Goal: Task Accomplishment & Management: Use online tool/utility

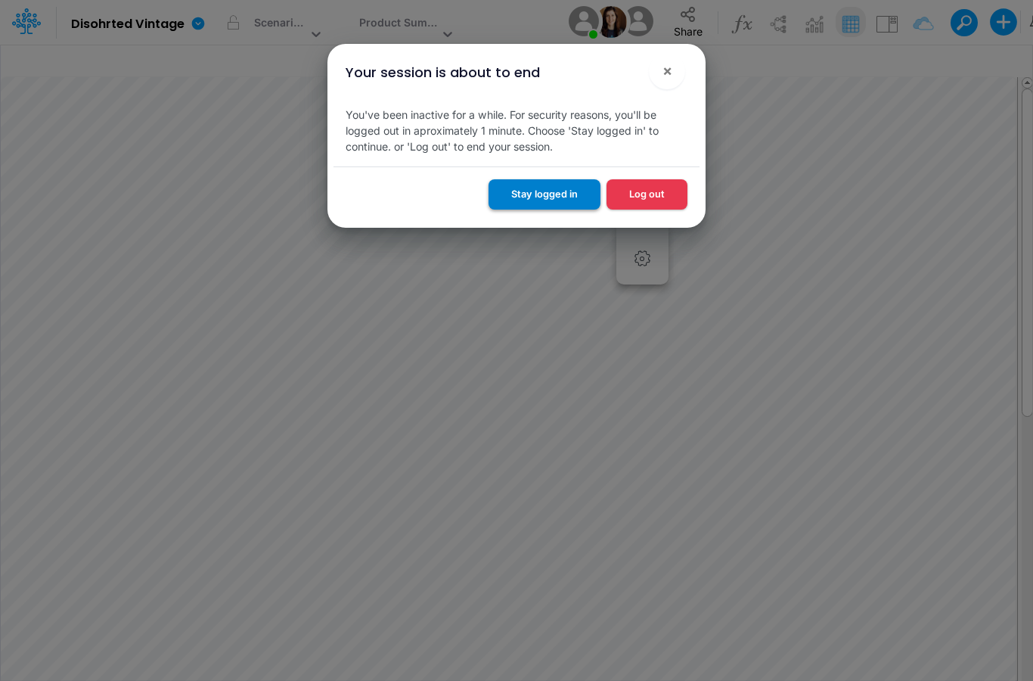
click at [574, 196] on button "Stay logged in" at bounding box center [545, 193] width 112 height 29
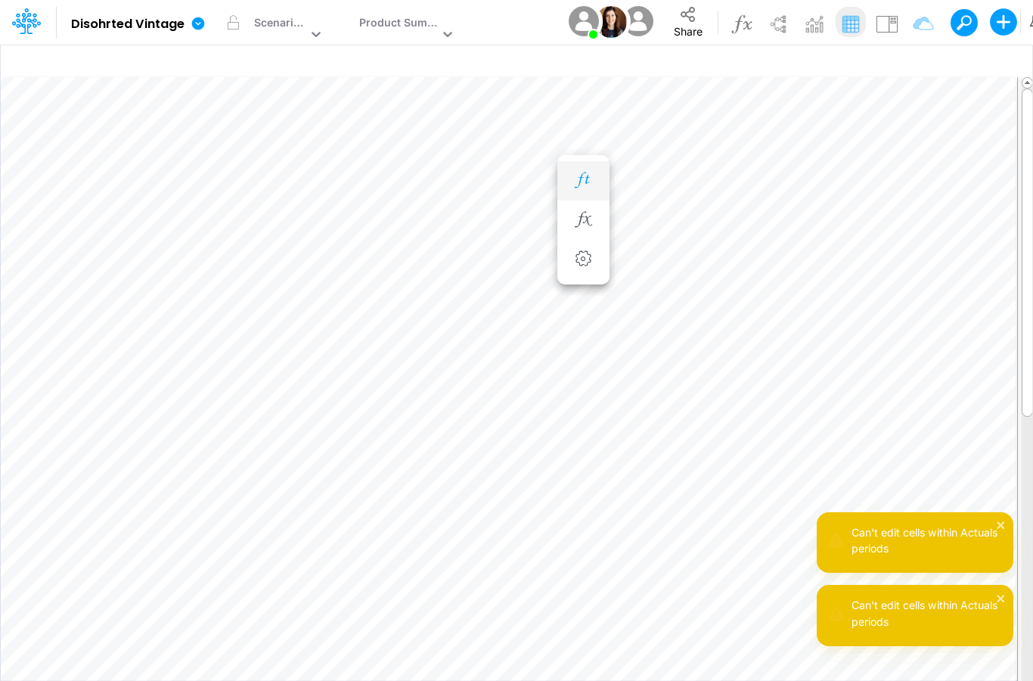
click at [588, 188] on icon "button" at bounding box center [583, 180] width 23 height 16
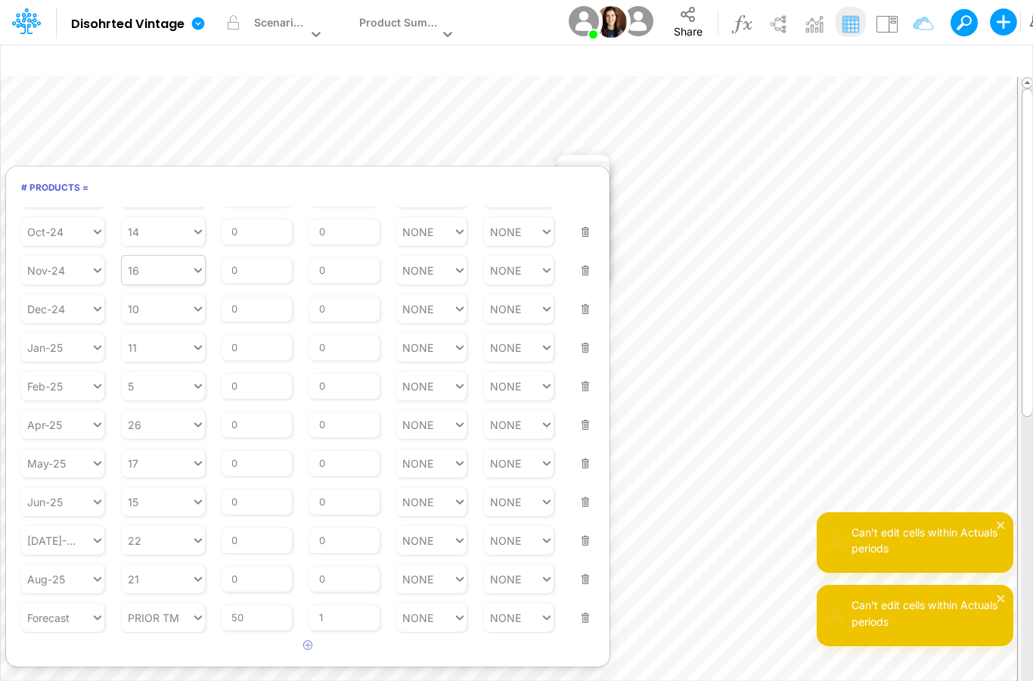
scroll to position [98, 0]
click at [180, 411] on div "Set value 4" at bounding box center [163, 417] width 83 height 25
type input "4"
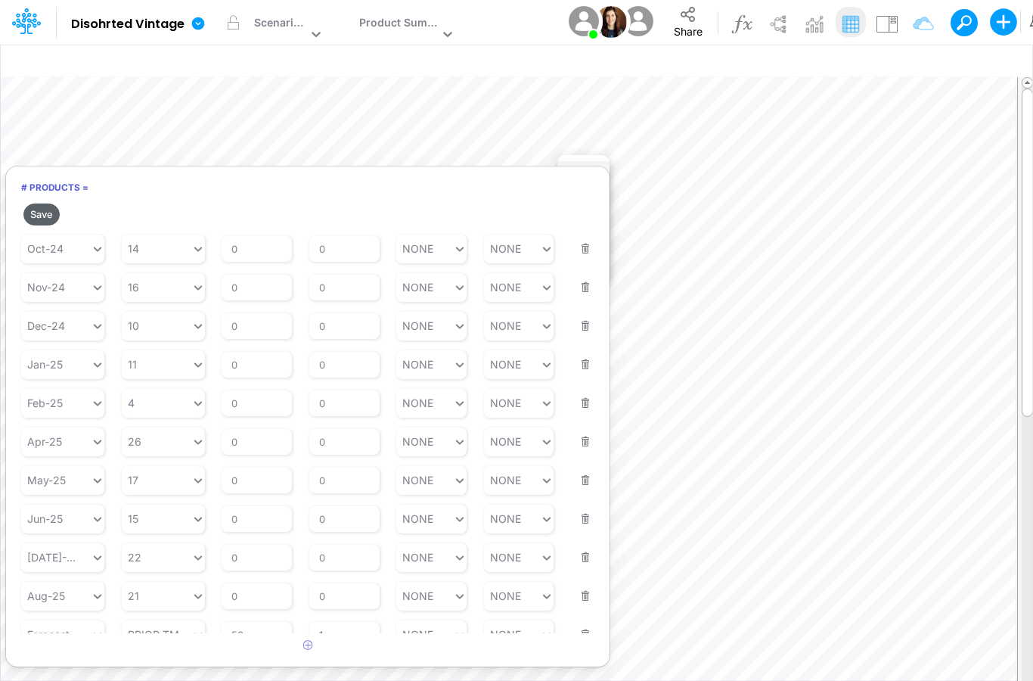
click at [51, 211] on button "Save" at bounding box center [41, 214] width 36 height 22
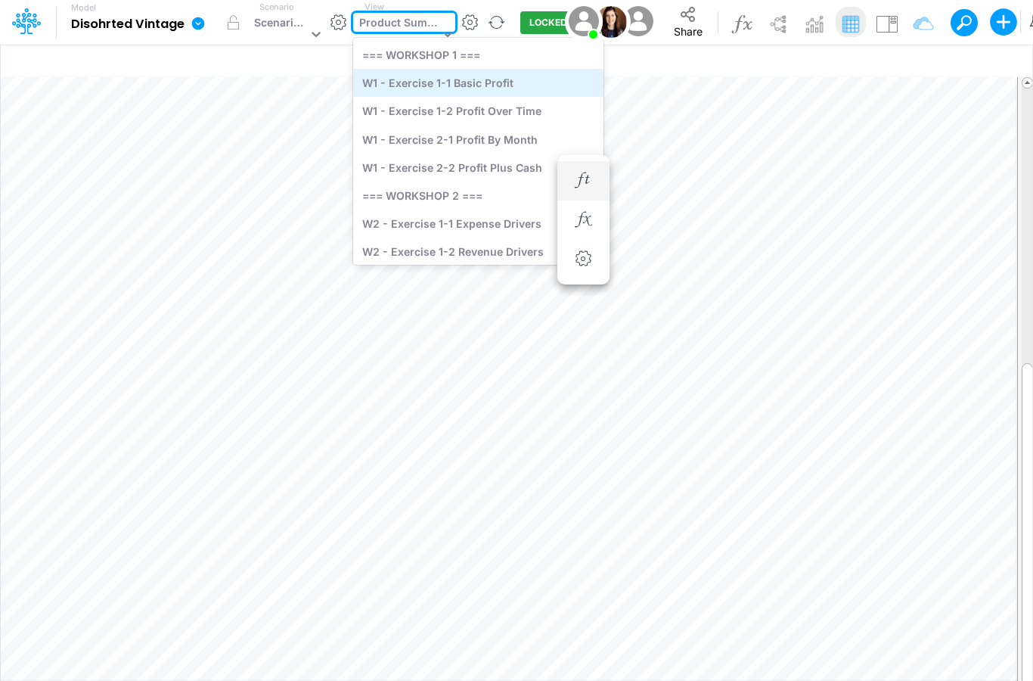
click at [386, 32] on div "option Product Summary, selected. option Product Summary focused, 9 of 11. 11 r…" at bounding box center [404, 22] width 102 height 19
click at [417, 87] on div "W1 - Exercise 1-1 Basic Profit" at bounding box center [478, 83] width 250 height 28
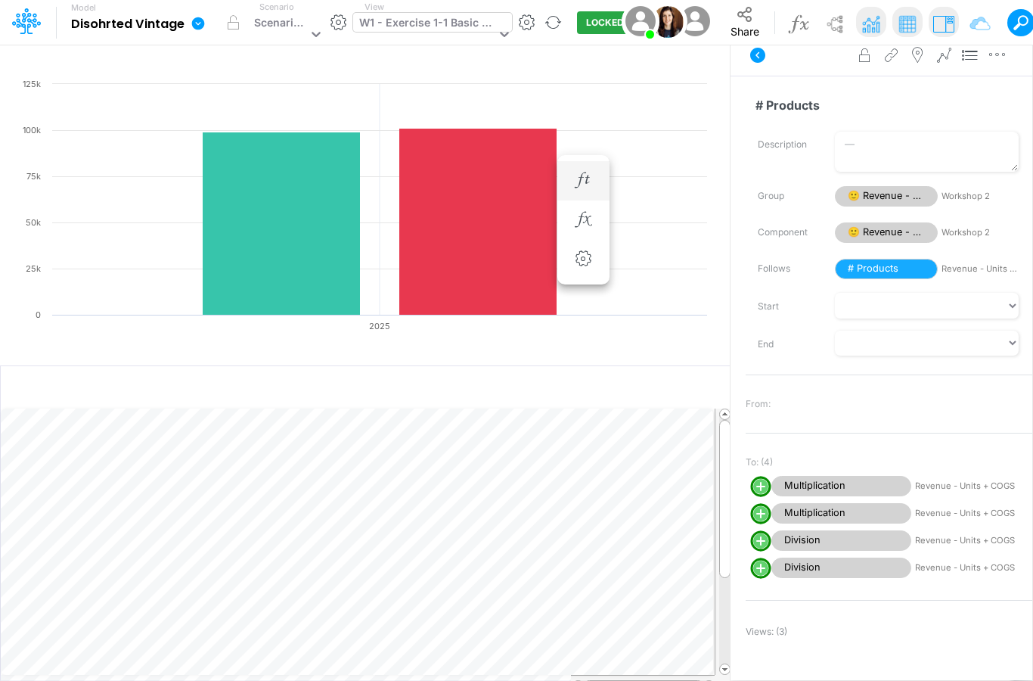
click at [441, 36] on div "W1 - Exercise 1-1 Basic Profit" at bounding box center [425, 35] width 144 height 45
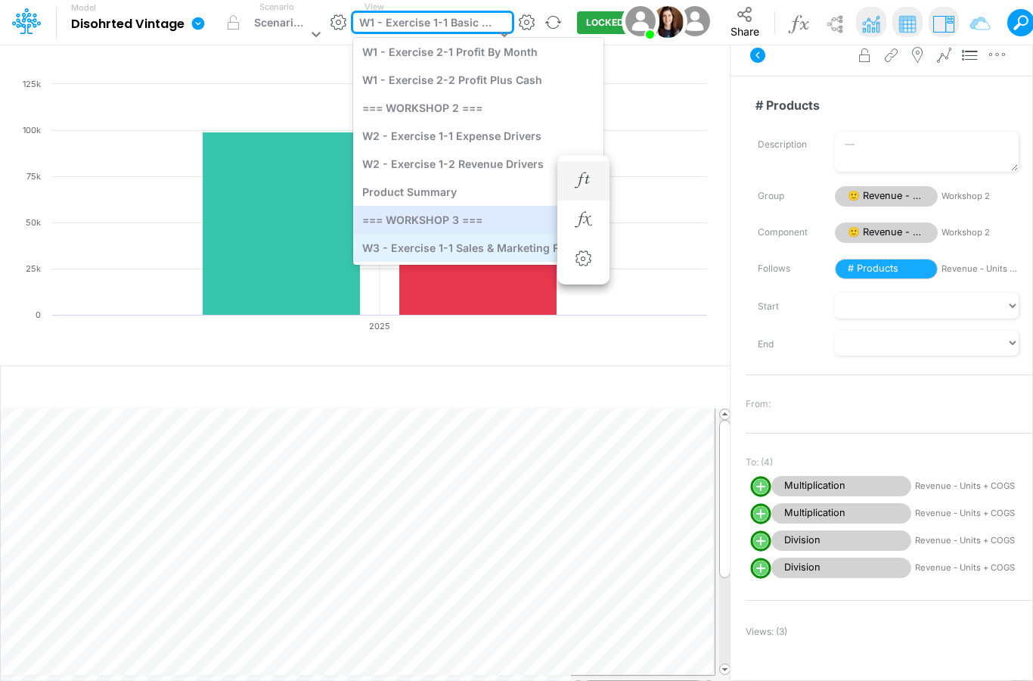
scroll to position [87, 0]
click at [456, 242] on div "W3 - Exercise 1-1 Sales & Marketing Funnels" at bounding box center [478, 248] width 250 height 28
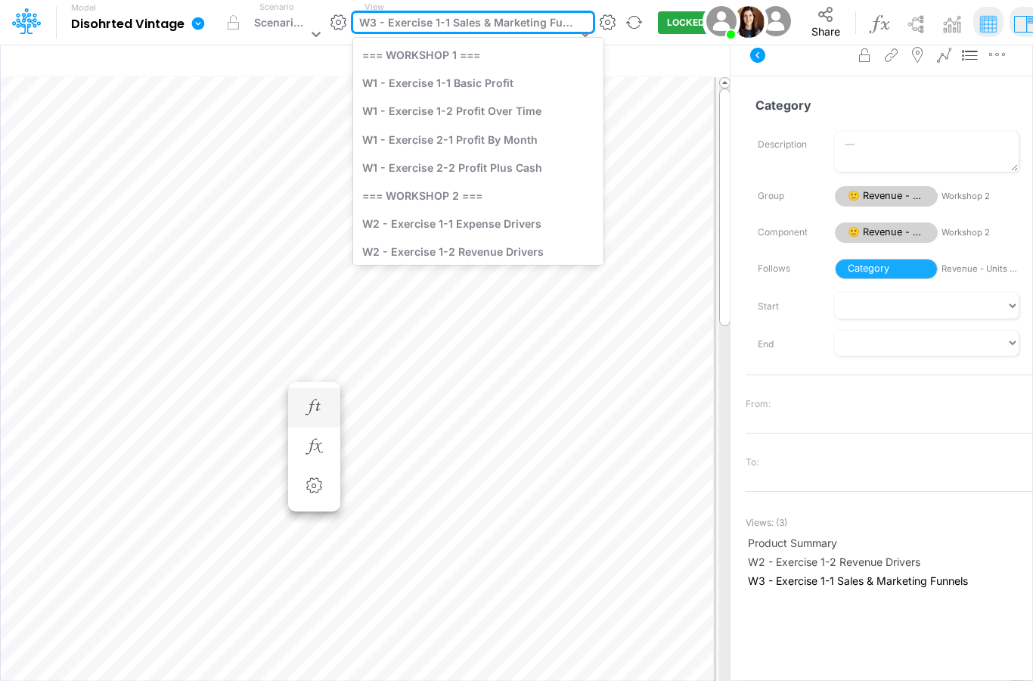
scroll to position [87, 0]
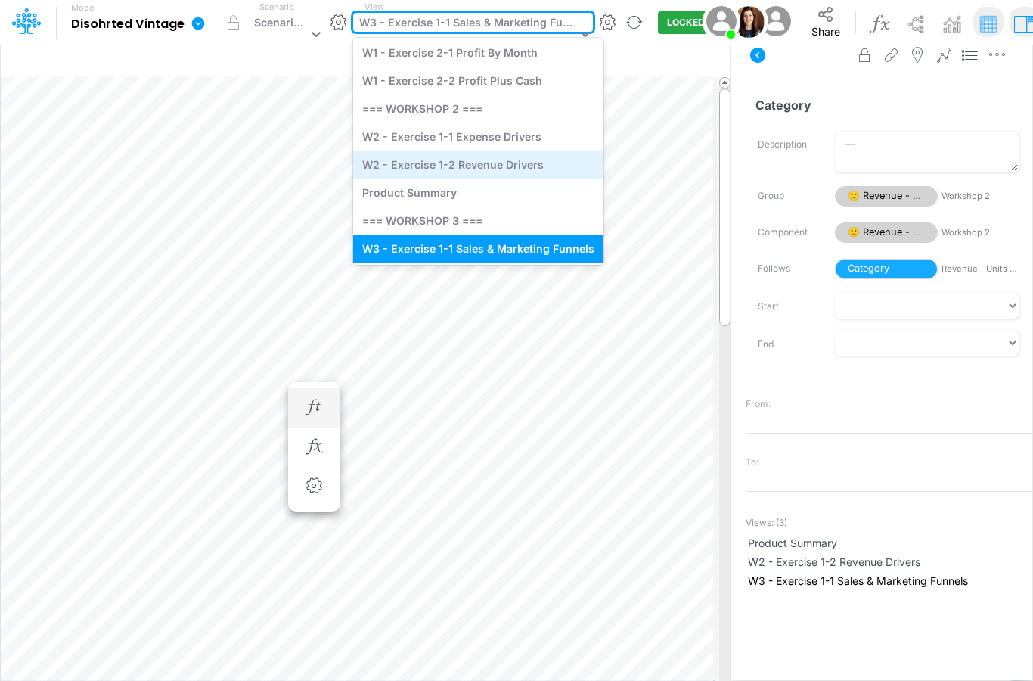
click at [528, 165] on div "W2 - Exercise 1-2 Revenue Drivers" at bounding box center [478, 165] width 250 height 28
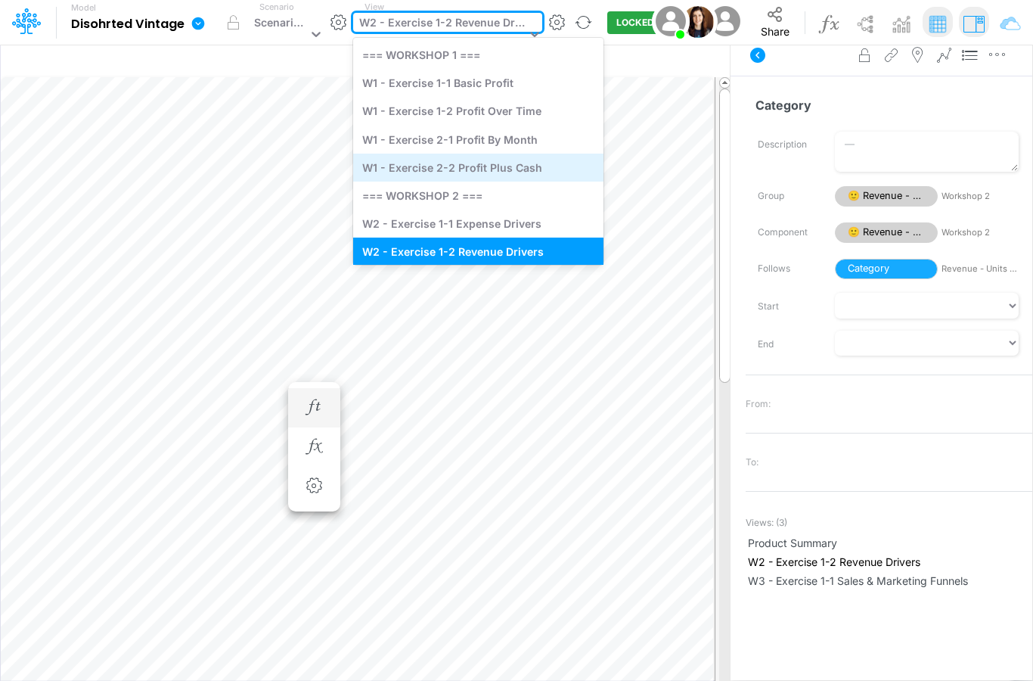
click at [534, 166] on div "W1 - Exercise 2-2 Profit Plus Cash" at bounding box center [478, 168] width 250 height 28
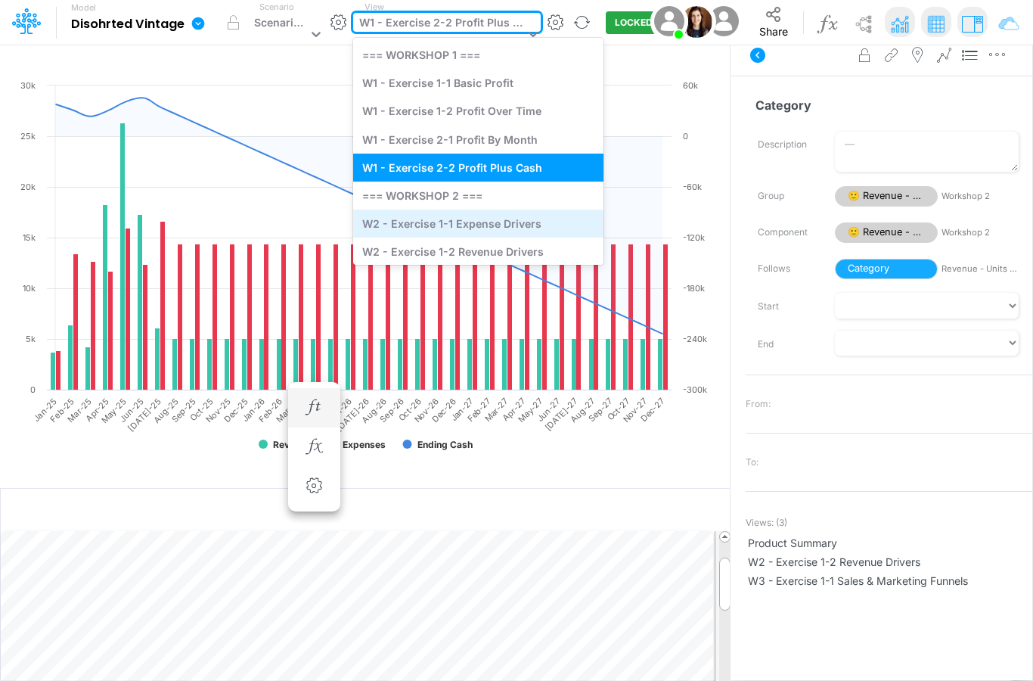
click at [482, 223] on div "W2 - Exercise 1-1 Expense Drivers" at bounding box center [478, 224] width 250 height 28
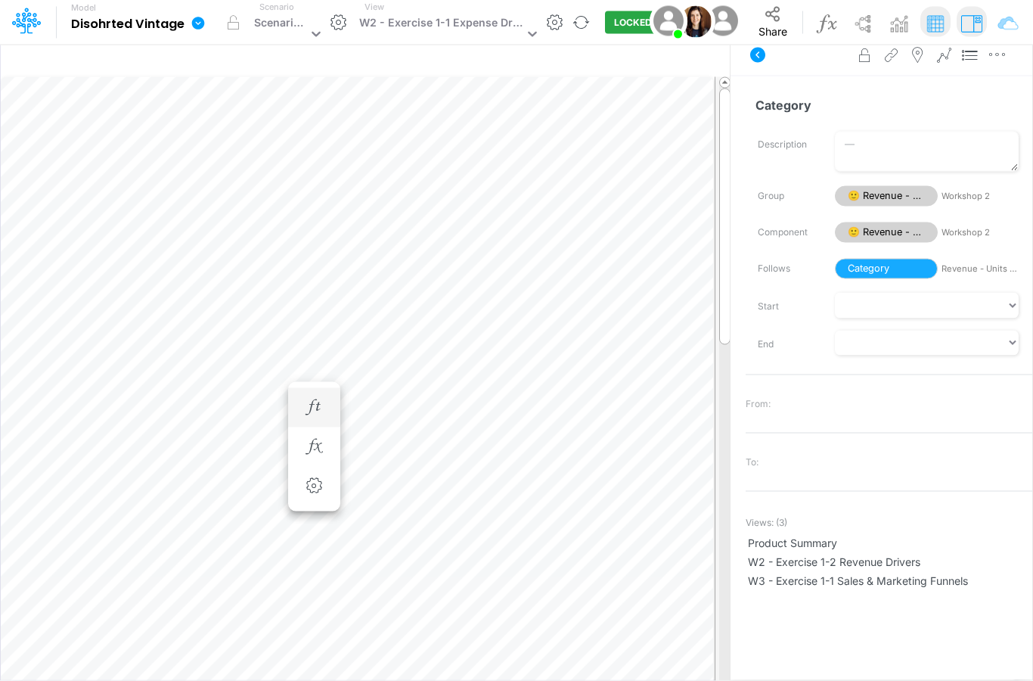
scroll to position [14, 0]
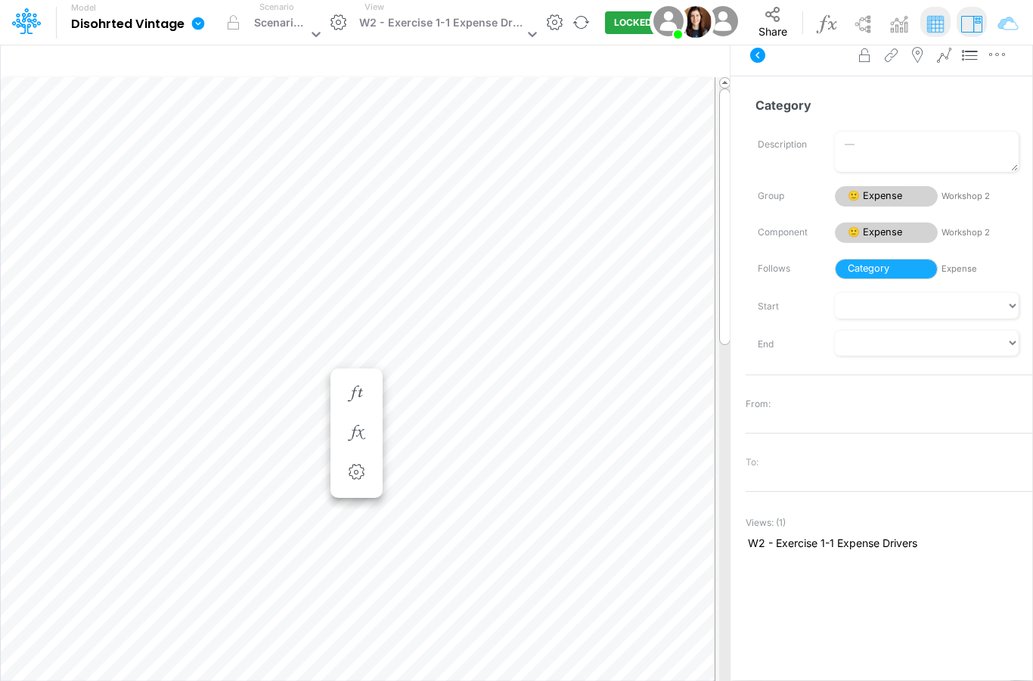
click at [835, 381] on div "From:" at bounding box center [889, 403] width 287 height 45
type textarea "Average CC Southwest"
type textarea "Inventory TX FLANNELS"
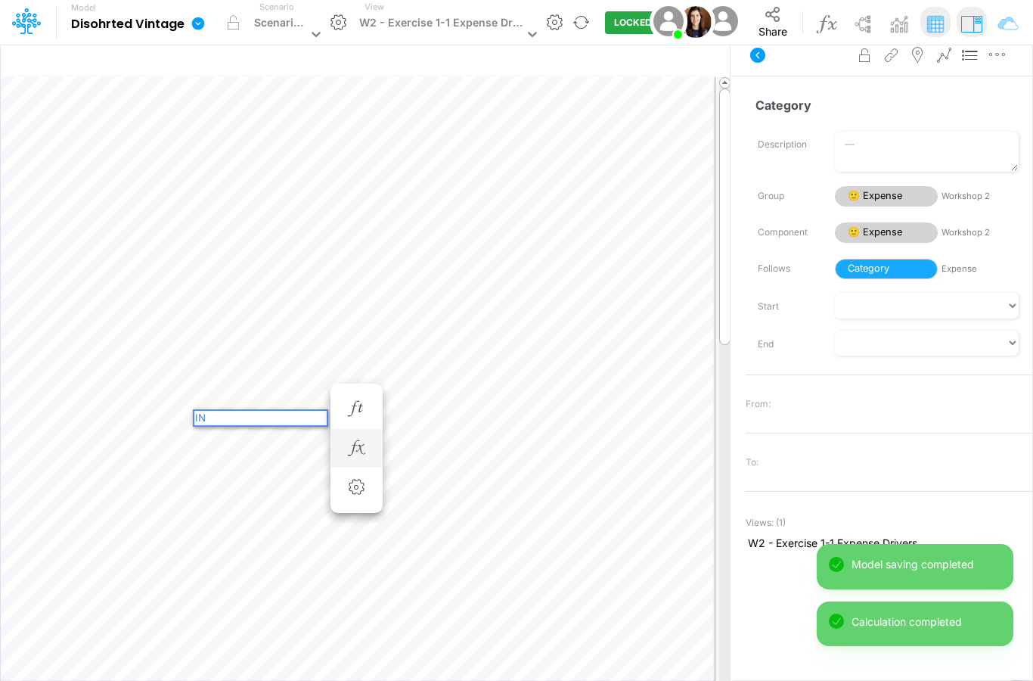
type textarea "I"
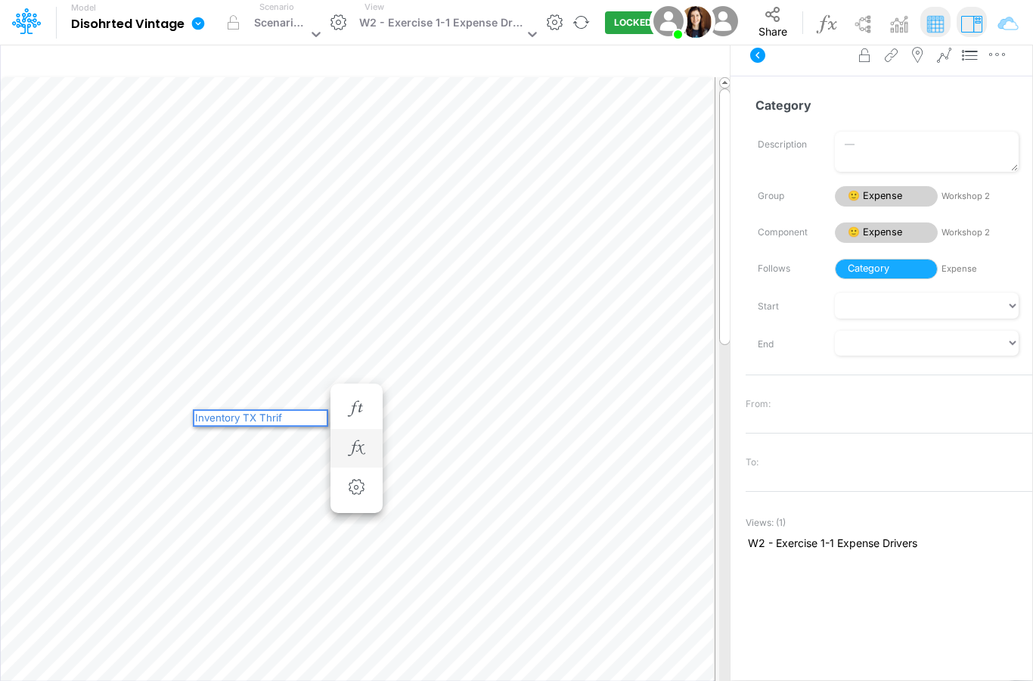
type textarea "Inventory TX Thrift"
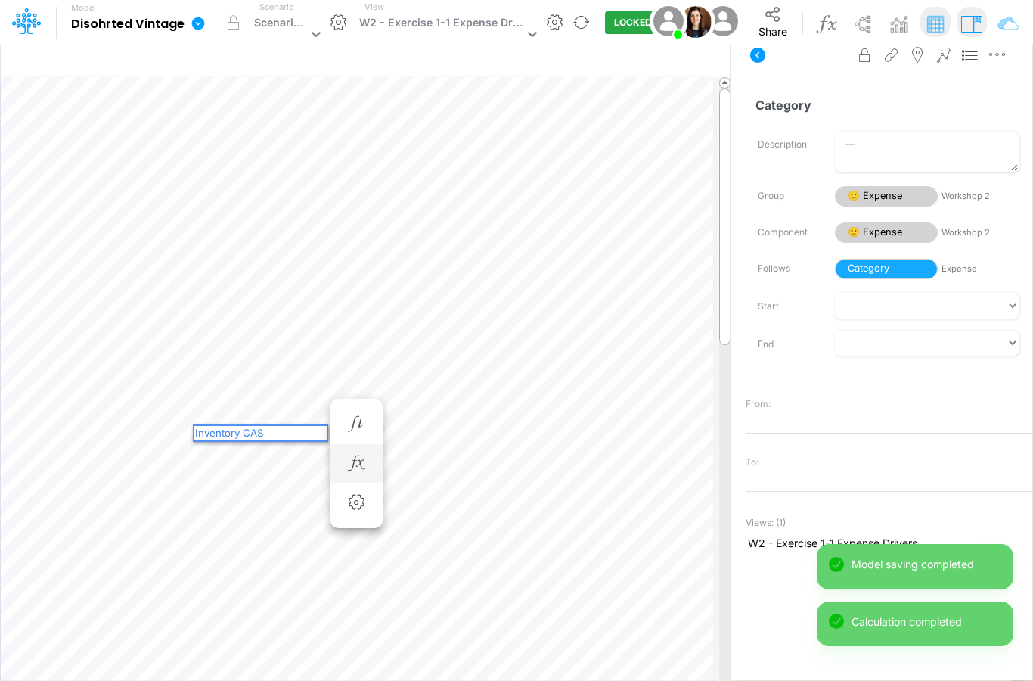
type textarea "Inventory CASH"
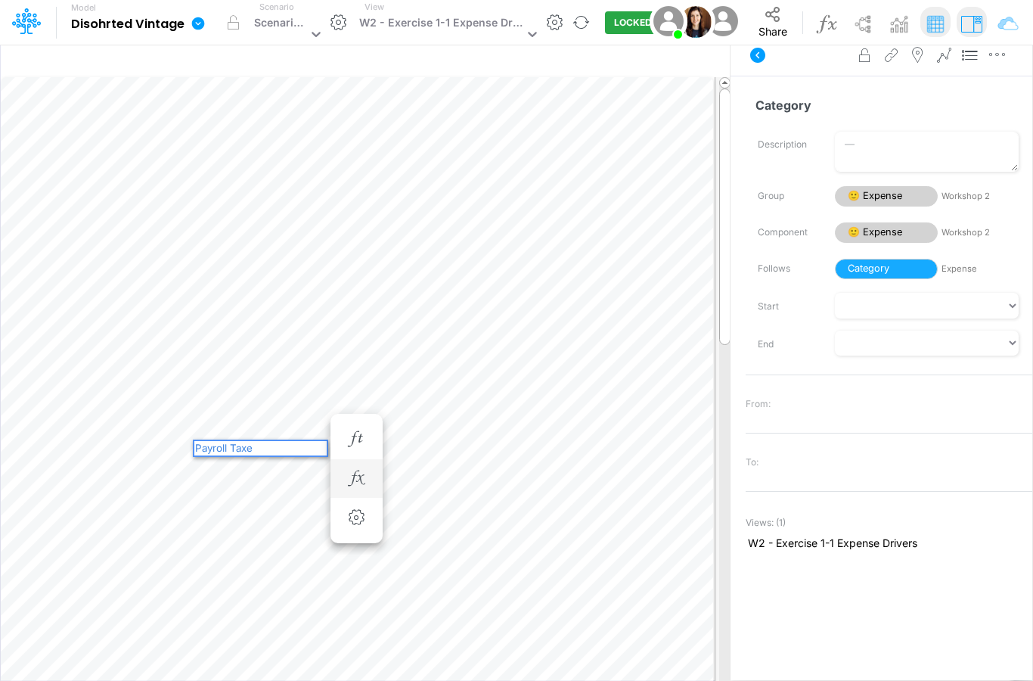
type textarea "Payroll Taxes"
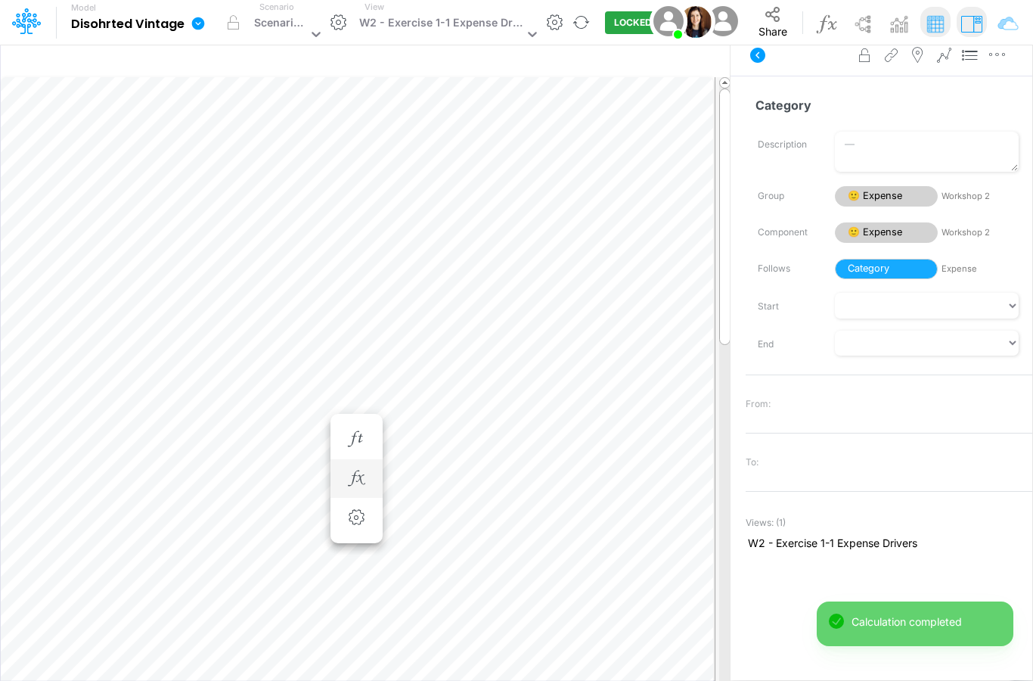
type textarea "F"
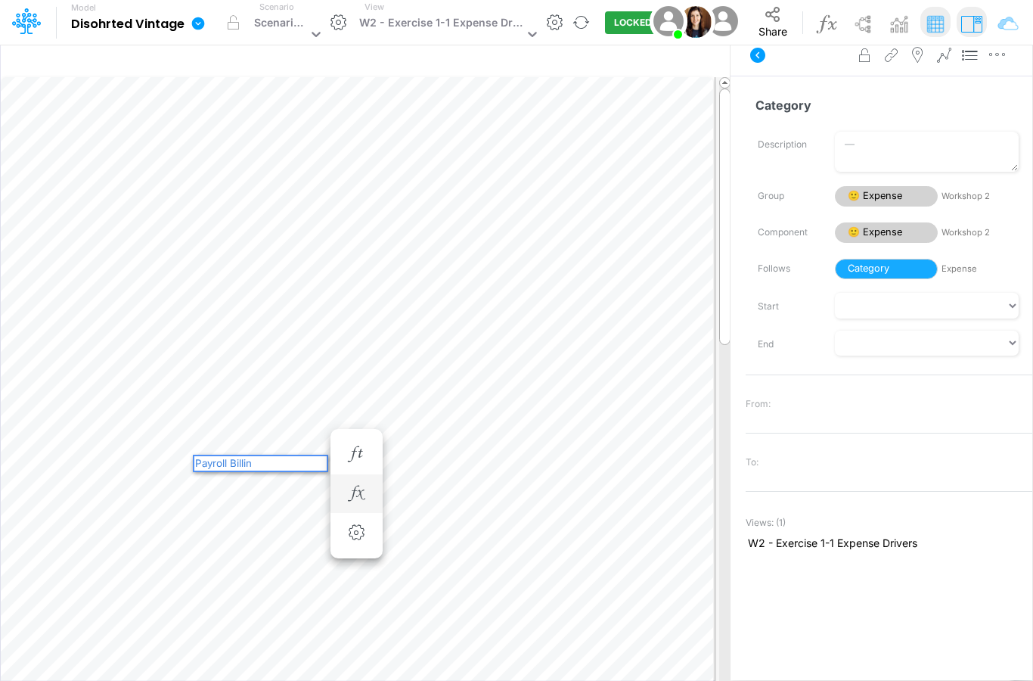
type textarea "Payroll Billing"
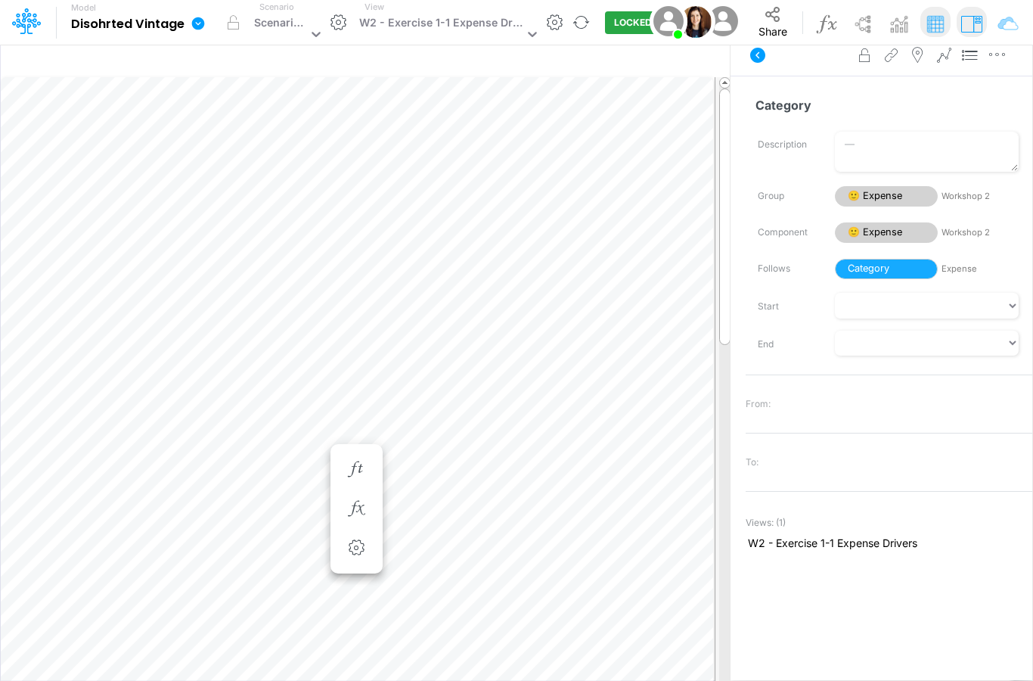
scroll to position [40, 0]
type textarea "Vehicle"
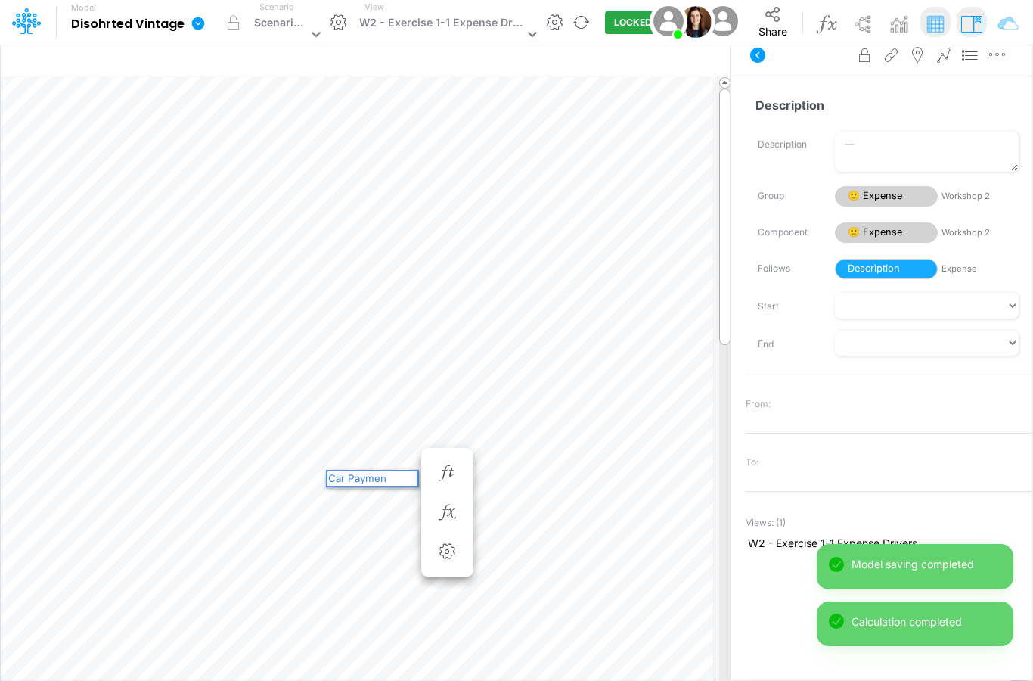
type textarea "Car Payment"
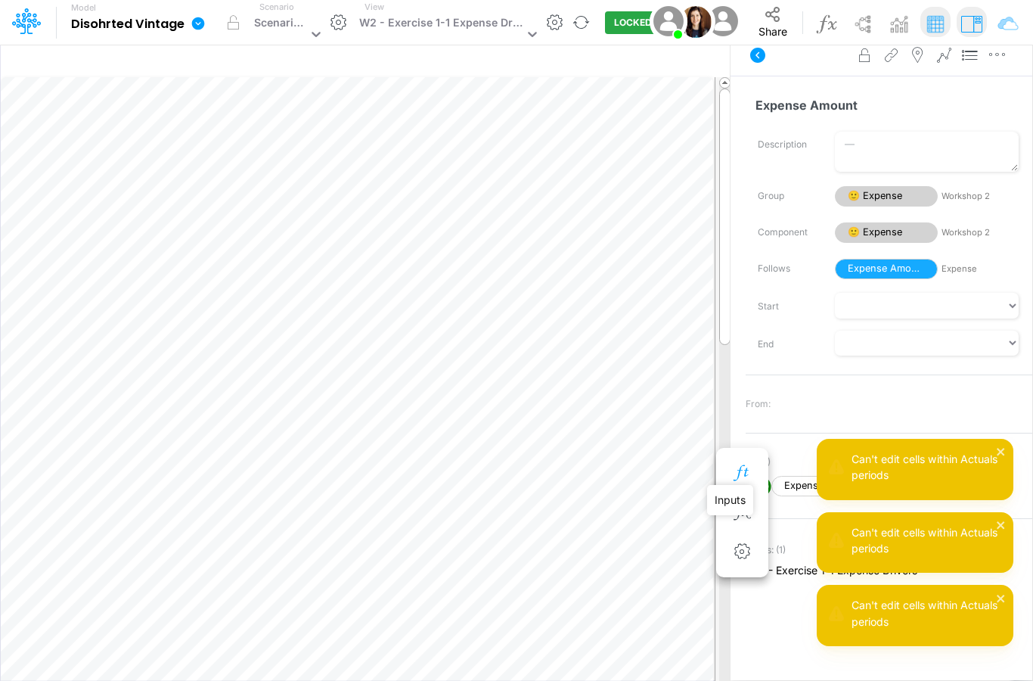
click at [735, 465] on icon "button" at bounding box center [742, 473] width 23 height 16
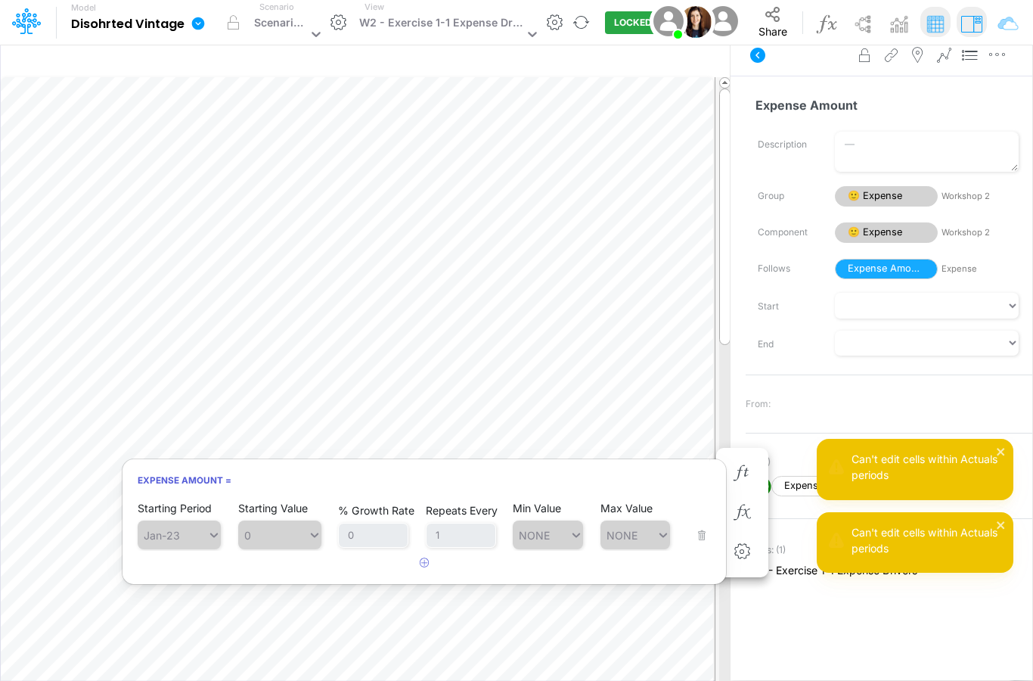
click at [202, 520] on span "Jan-23" at bounding box center [179, 534] width 83 height 29
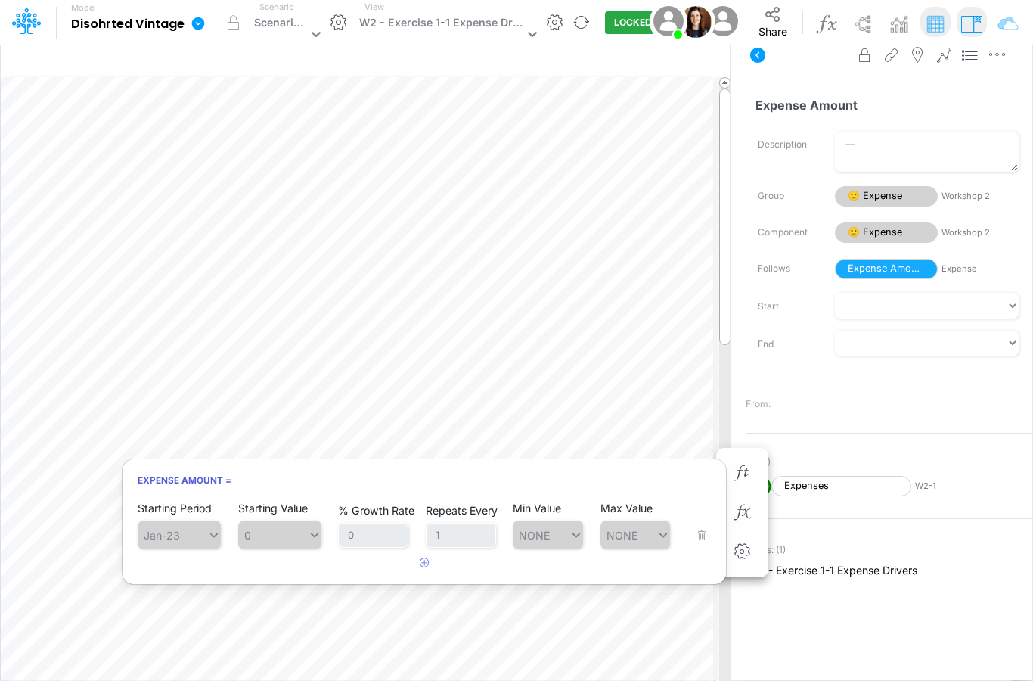
click at [202, 520] on span "Jan-23" at bounding box center [179, 534] width 83 height 29
click at [424, 557] on icon "button" at bounding box center [425, 562] width 10 height 10
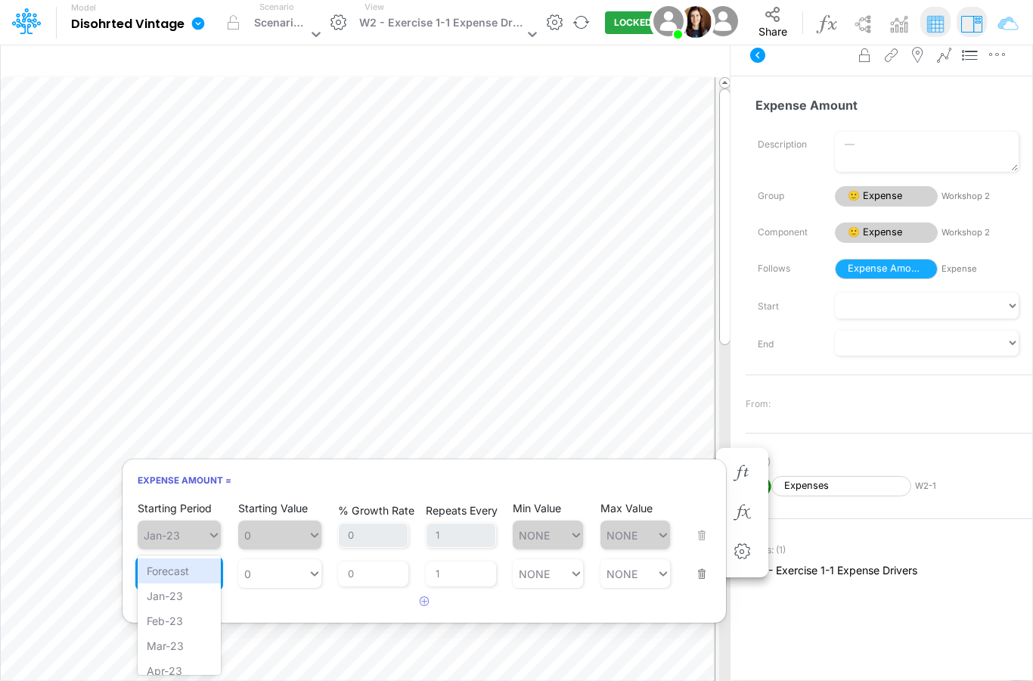
click at [179, 567] on div "Type to search..." at bounding box center [186, 573] width 83 height 13
click at [187, 567] on div "Type to search..." at bounding box center [186, 573] width 83 height 13
click at [169, 554] on div "Aug-25" at bounding box center [179, 541] width 83 height 25
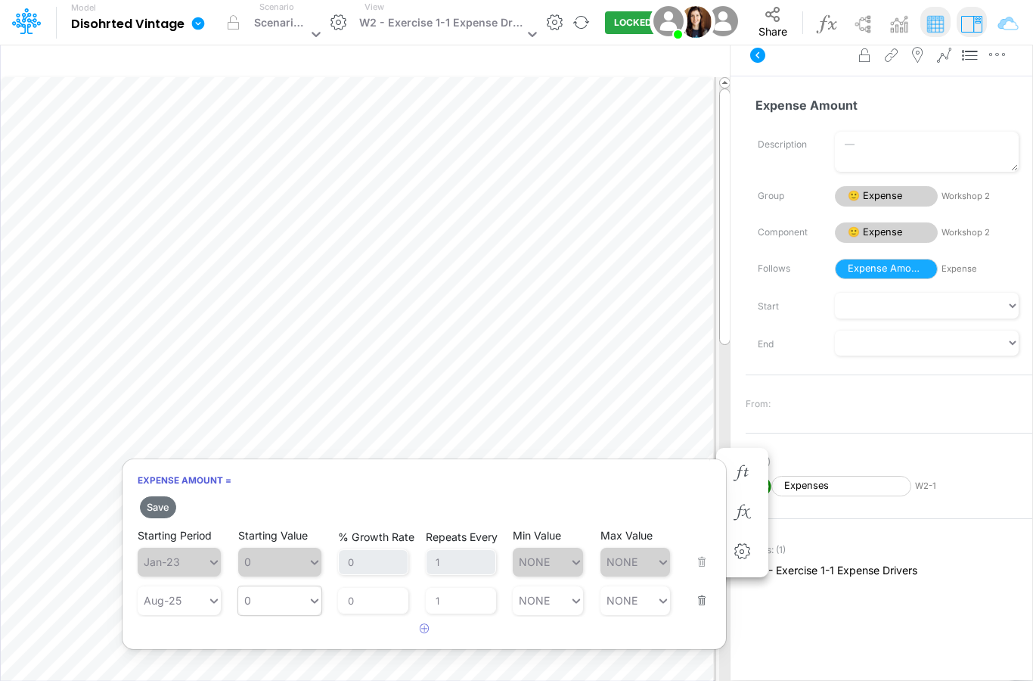
type input "0"
click at [279, 589] on div "0 0" at bounding box center [273, 600] width 70 height 22
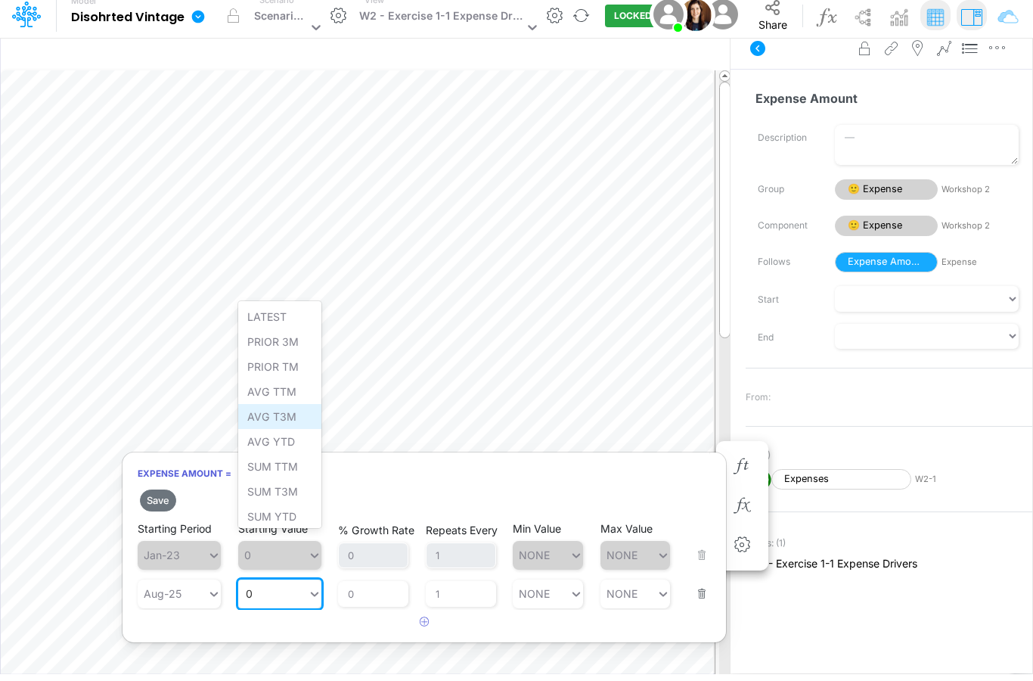
scroll to position [0, 0]
click at [279, 322] on div "LATEST" at bounding box center [279, 323] width 83 height 25
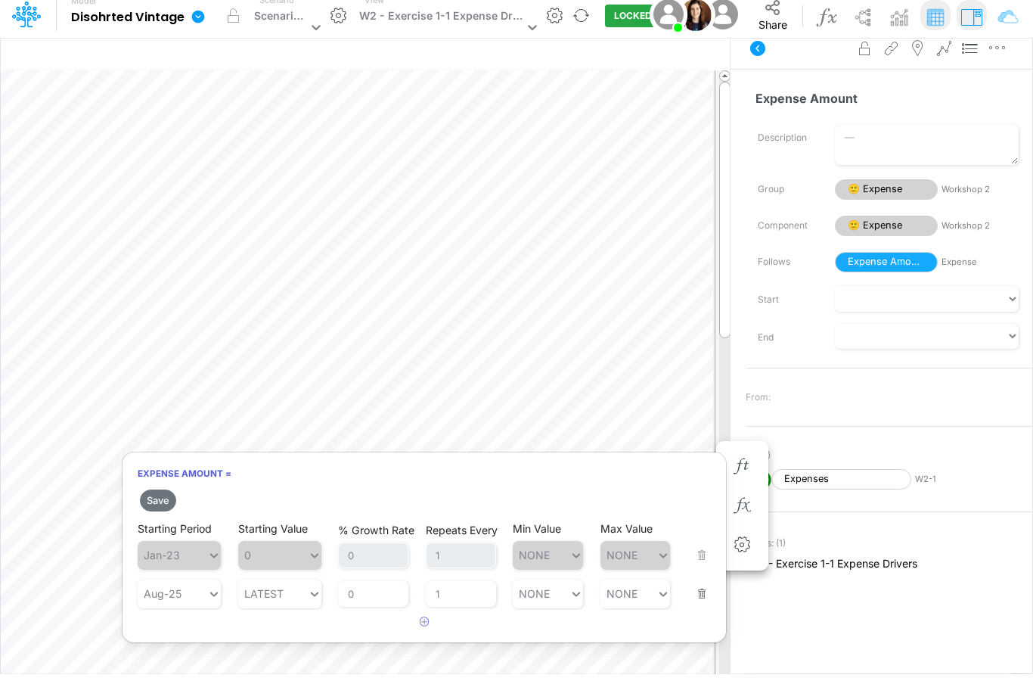
scroll to position [47, 0]
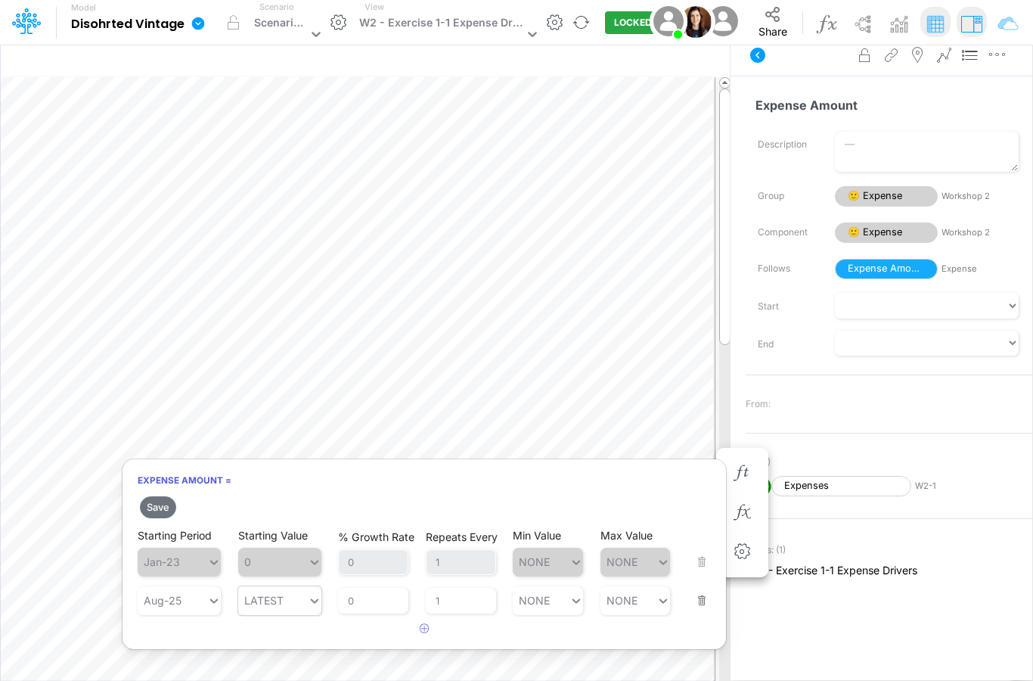
type input "LATEST"
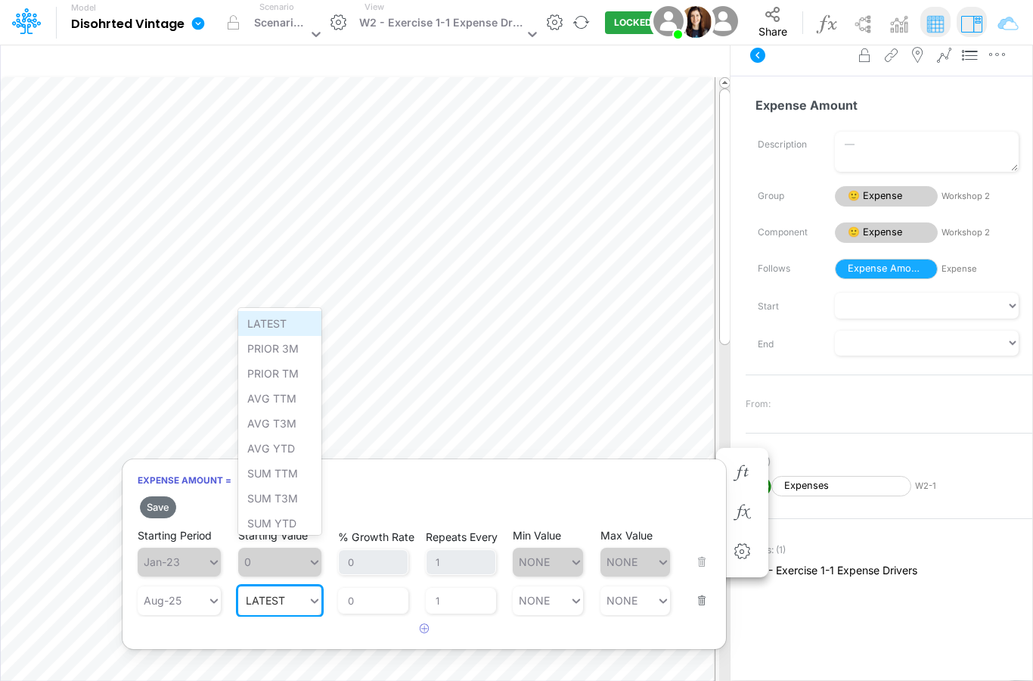
click at [275, 334] on div "LATEST" at bounding box center [279, 323] width 83 height 25
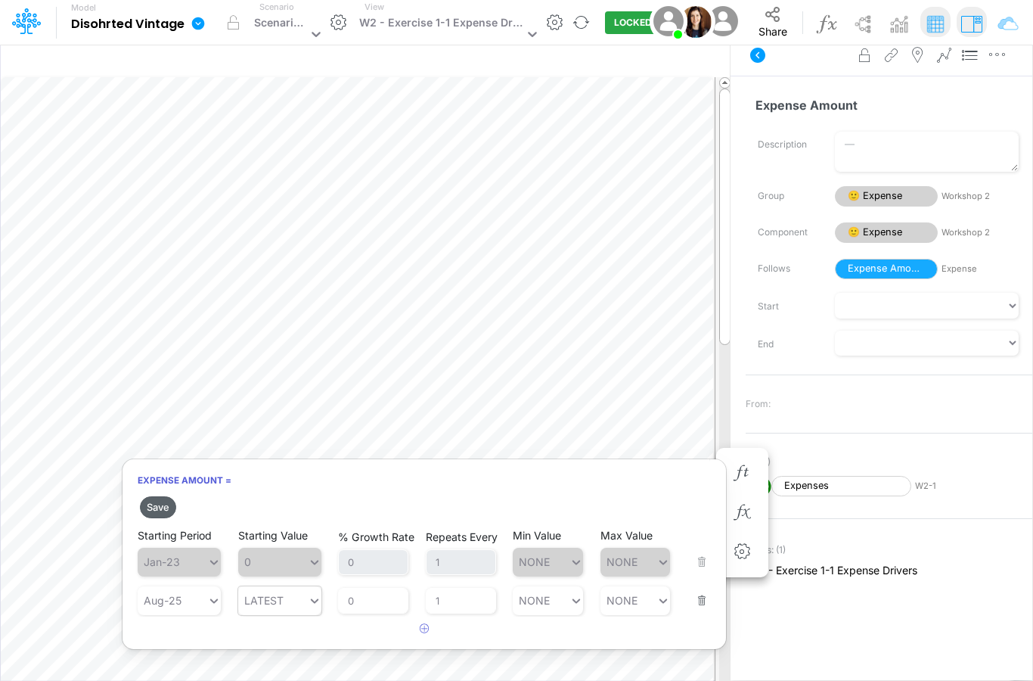
click at [150, 496] on button "Save" at bounding box center [158, 507] width 36 height 22
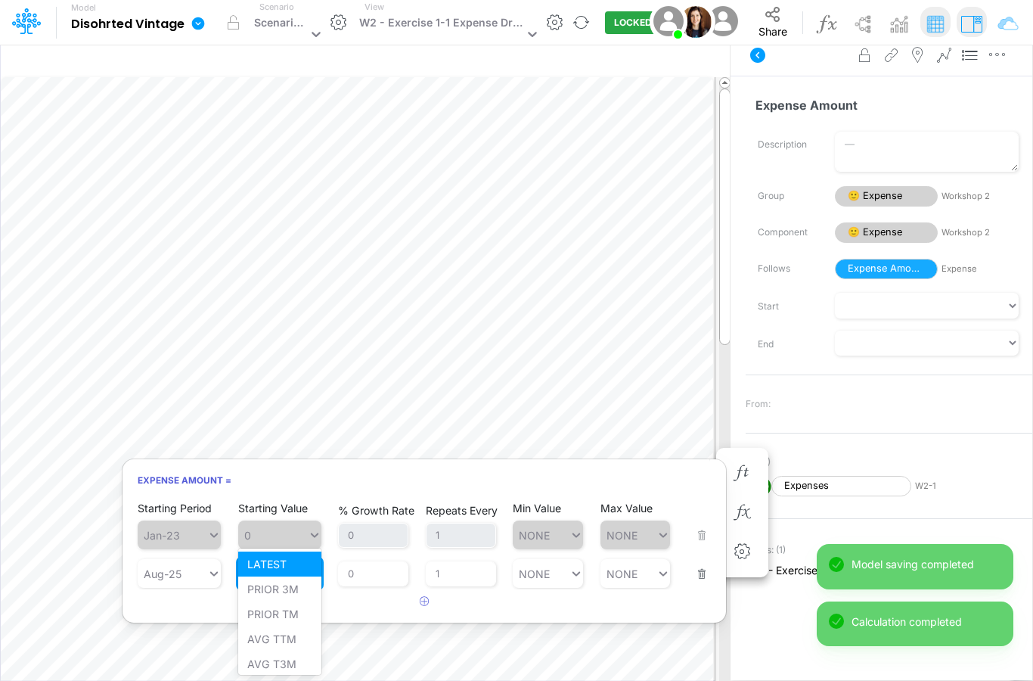
type input "l"
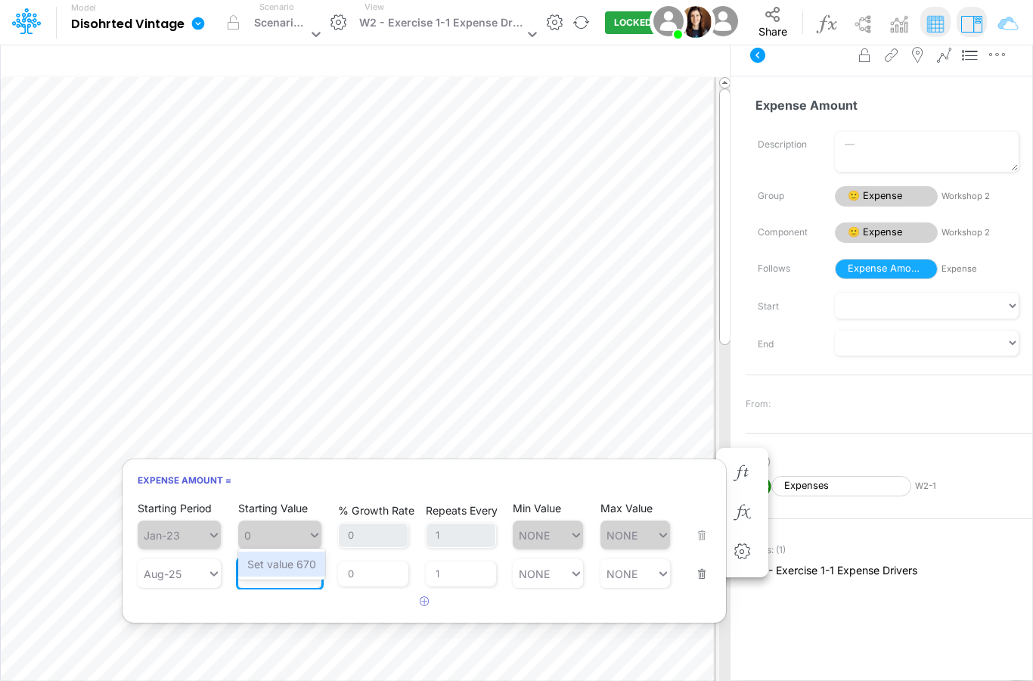
type input "670."
type input "LATEST"
click at [267, 567] on input "LATEST" at bounding box center [266, 573] width 41 height 13
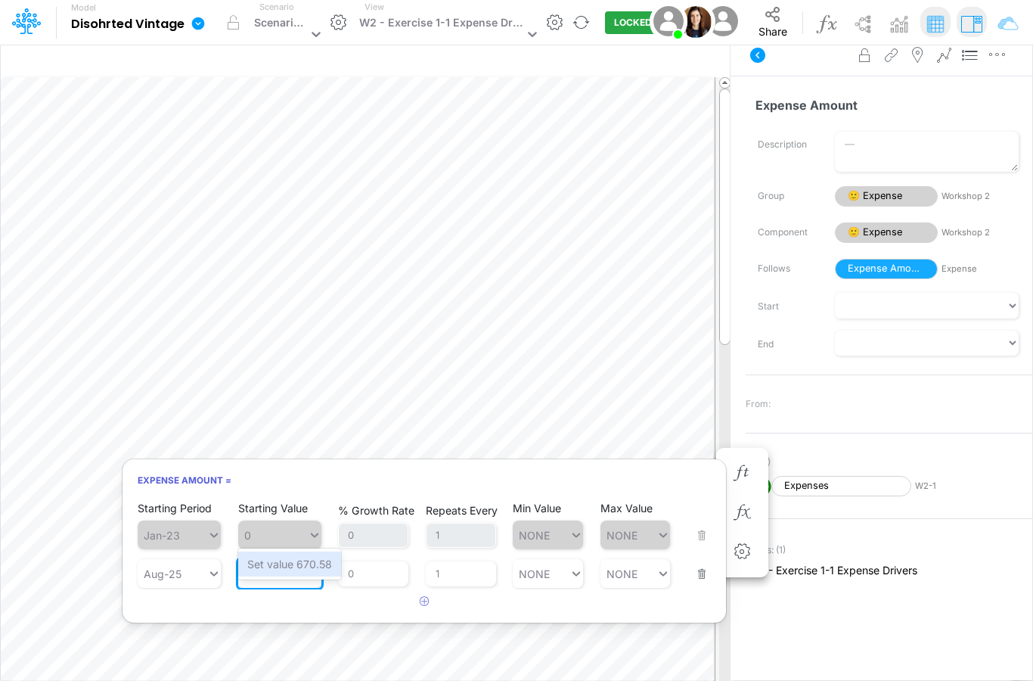
click at [266, 573] on div "Set value 670.58" at bounding box center [289, 563] width 103 height 25
type input "670.58"
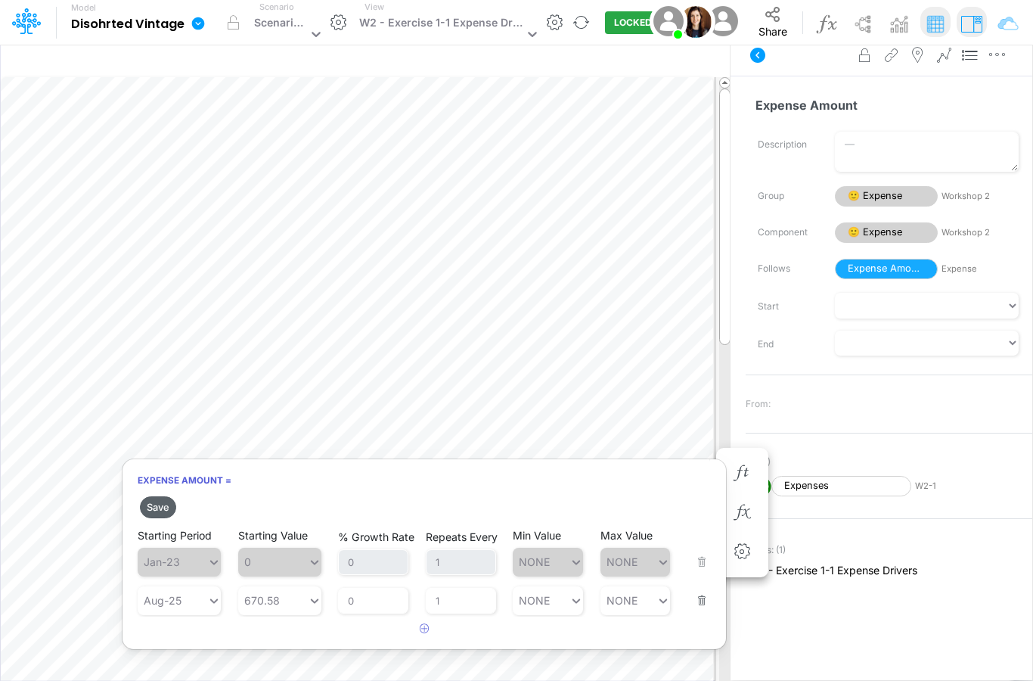
click at [157, 496] on button "Save" at bounding box center [158, 507] width 36 height 22
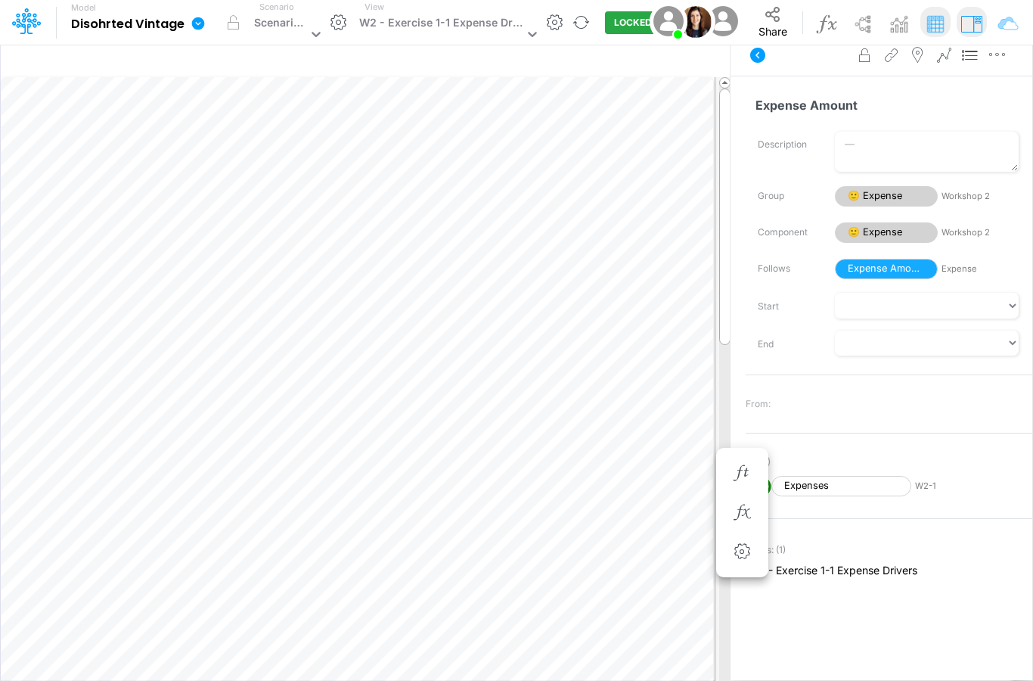
scroll to position [0, 0]
drag, startPoint x: 727, startPoint y: 272, endPoint x: 730, endPoint y: 129, distance: 143.7
click at [730, 129] on div "Insert child node Variable Constant Group Addition Subtraction Multiplication D…" at bounding box center [365, 357] width 731 height 647
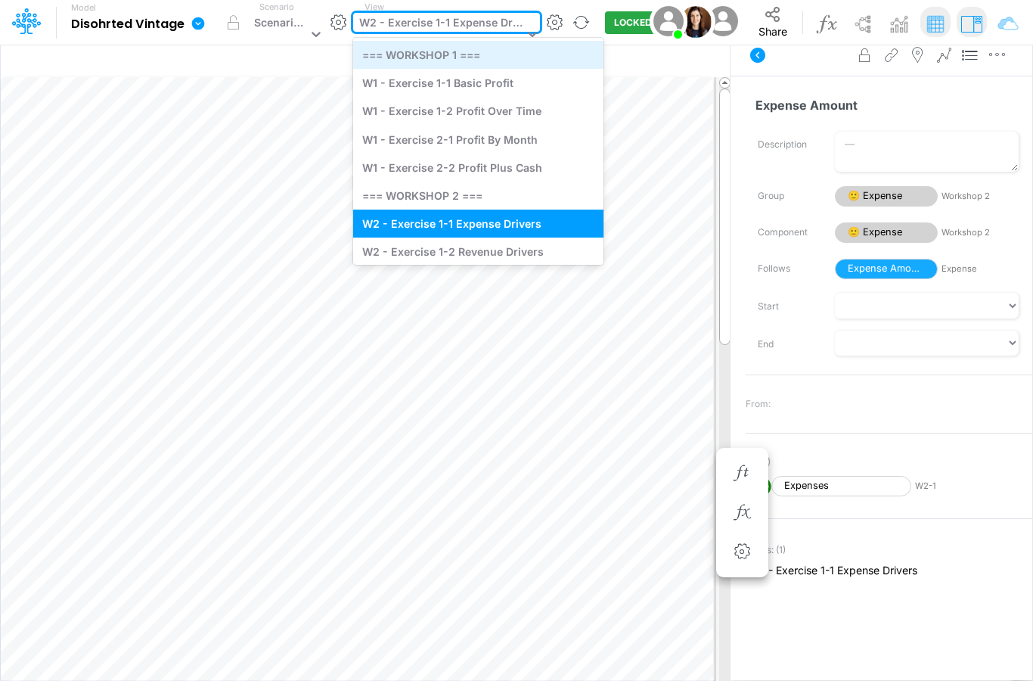
drag, startPoint x: 449, startPoint y: 25, endPoint x: 447, endPoint y: 64, distance: 38.6
click at [449, 25] on div "W2 - Exercise 1-1 Expense Drivers" at bounding box center [441, 24] width 164 height 20
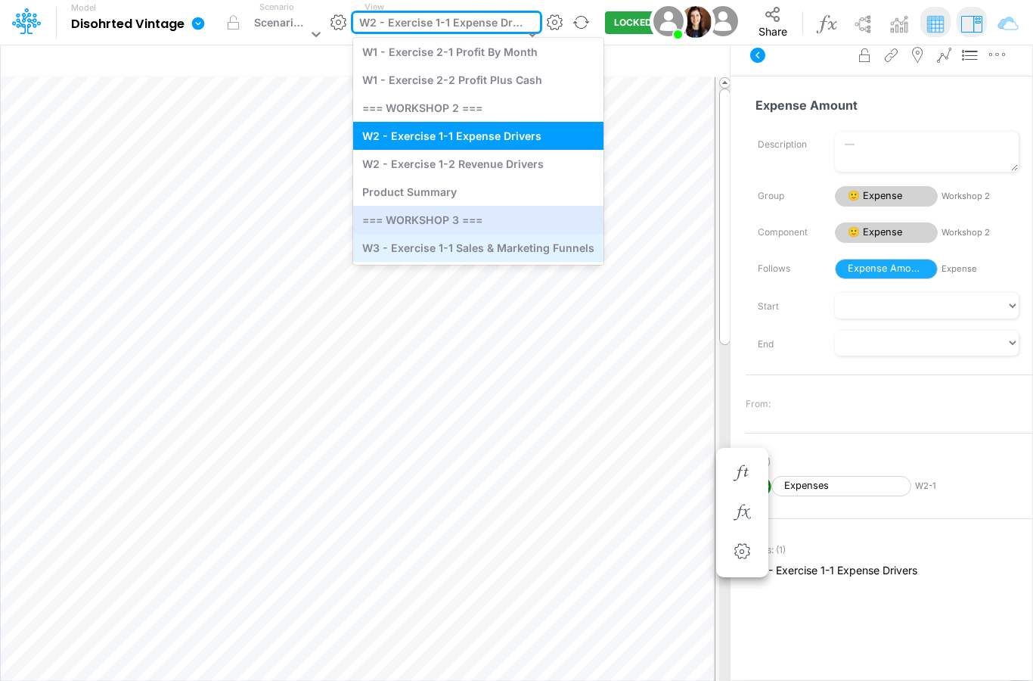
scroll to position [87, 0]
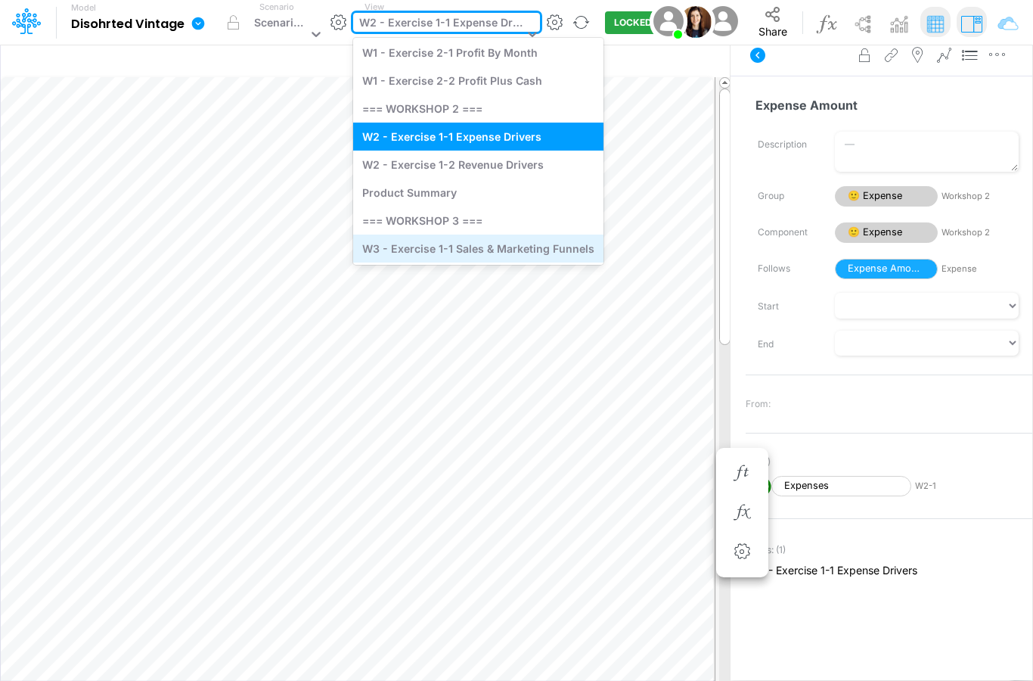
click at [452, 241] on div "W3 - Exercise 1-1 Sales & Marketing Funnels" at bounding box center [478, 248] width 250 height 28
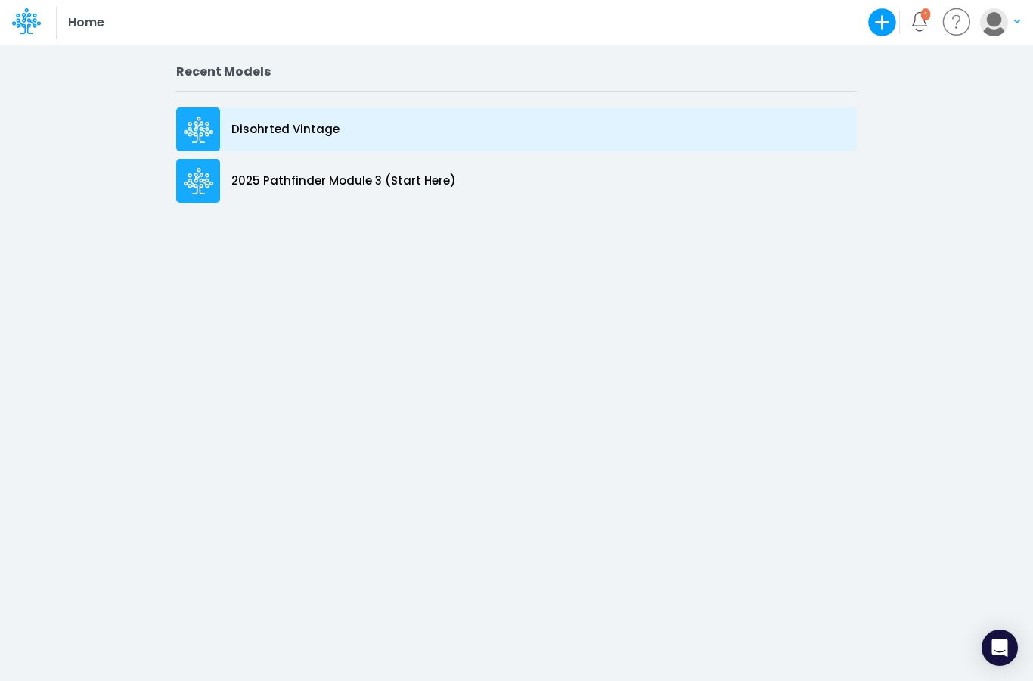
click at [284, 112] on div "Disohrted Vintage" at bounding box center [516, 129] width 681 height 44
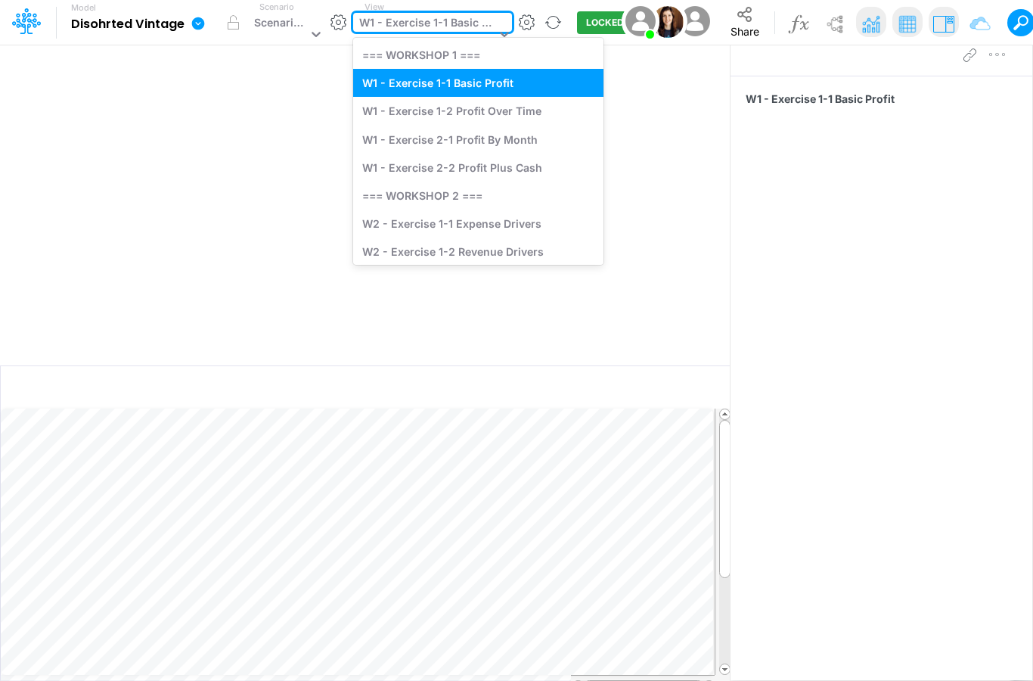
click at [452, 31] on div "W1 - Exercise 1-1 Basic Profit" at bounding box center [427, 24] width 136 height 20
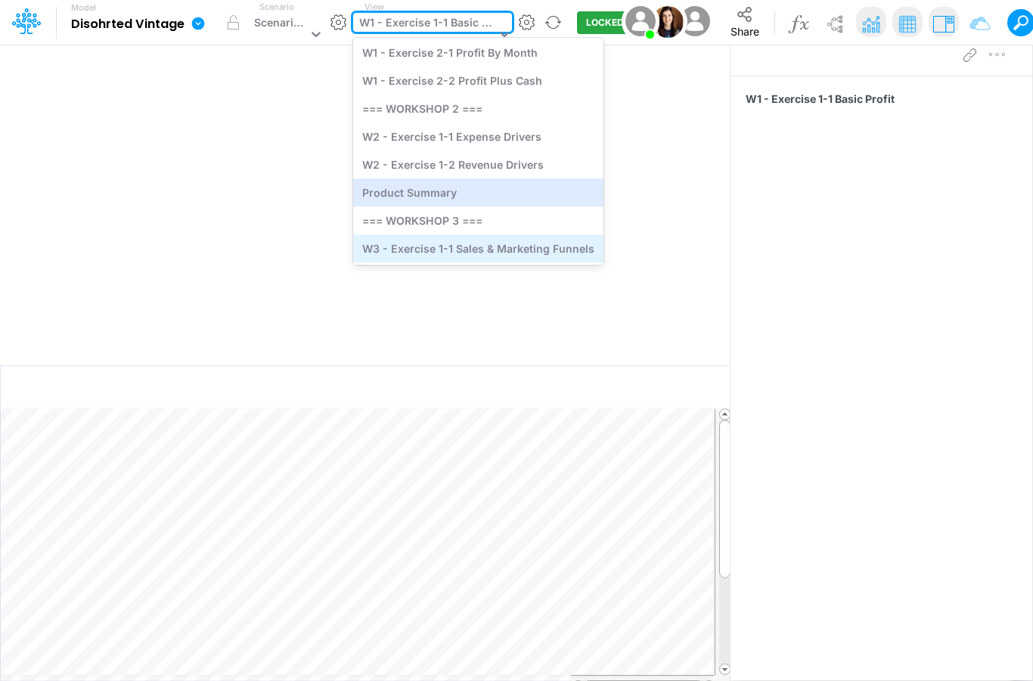
scroll to position [87, 0]
click at [459, 243] on div "W3 - Exercise 1-1 Sales & Marketing Funnels" at bounding box center [478, 248] width 250 height 28
